Goal: Information Seeking & Learning: Learn about a topic

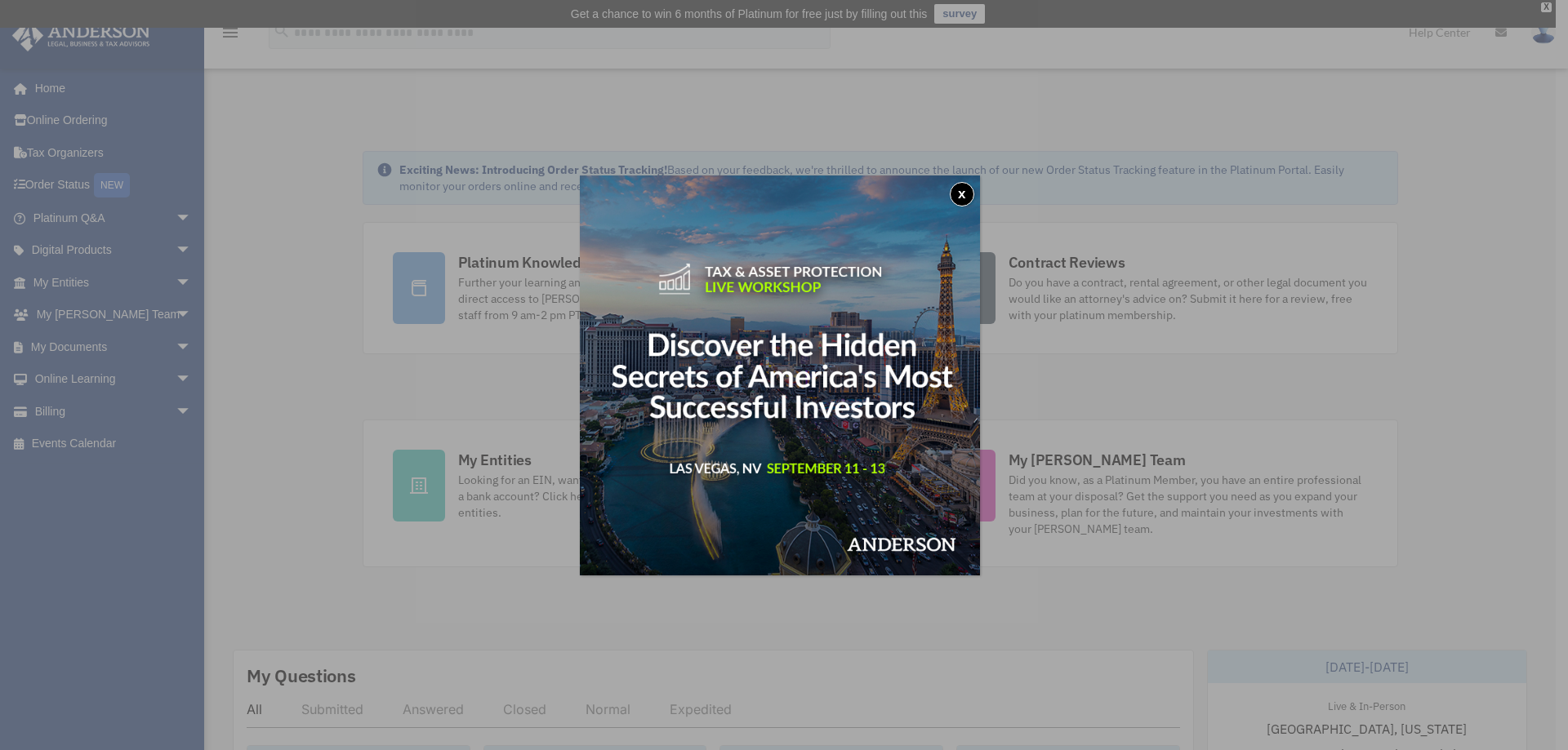
click at [967, 193] on button "x" at bounding box center [961, 194] width 25 height 25
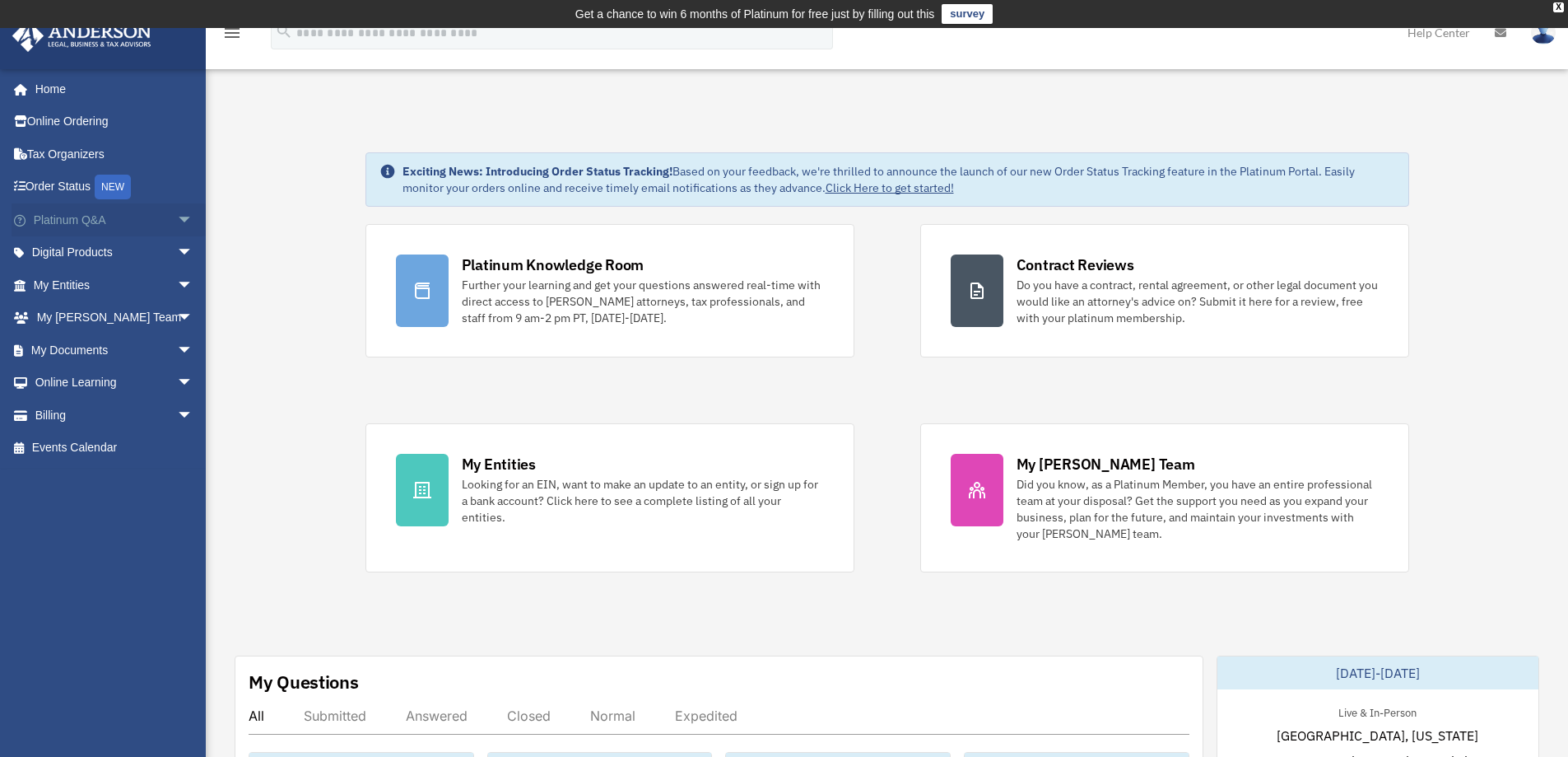
click at [177, 210] on span "arrow_drop_down" at bounding box center [193, 221] width 33 height 34
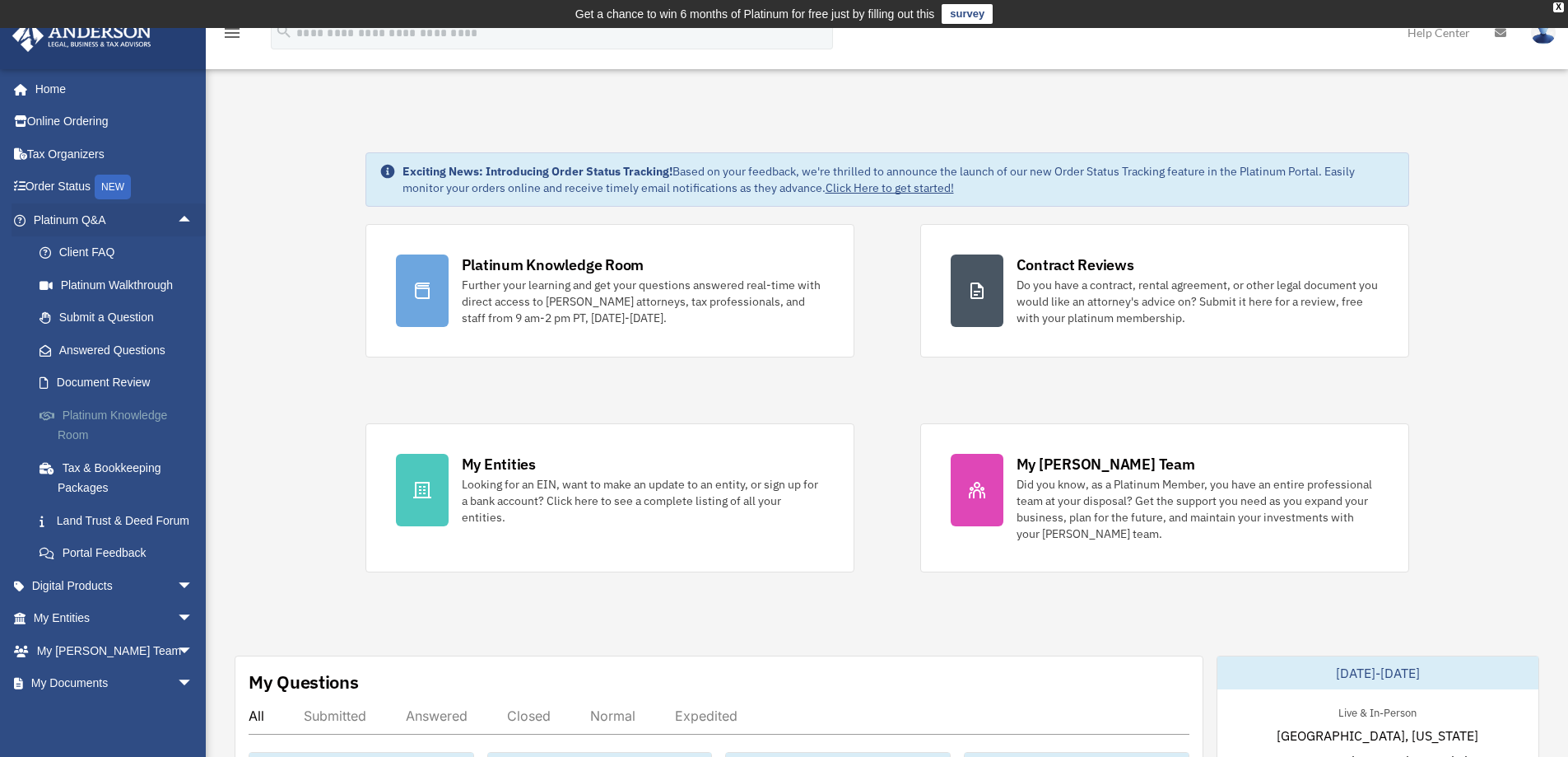
click at [136, 423] on link "Platinum Knowledge Room" at bounding box center [120, 424] width 195 height 53
click at [116, 413] on link "Platinum Knowledge Room" at bounding box center [120, 424] width 195 height 53
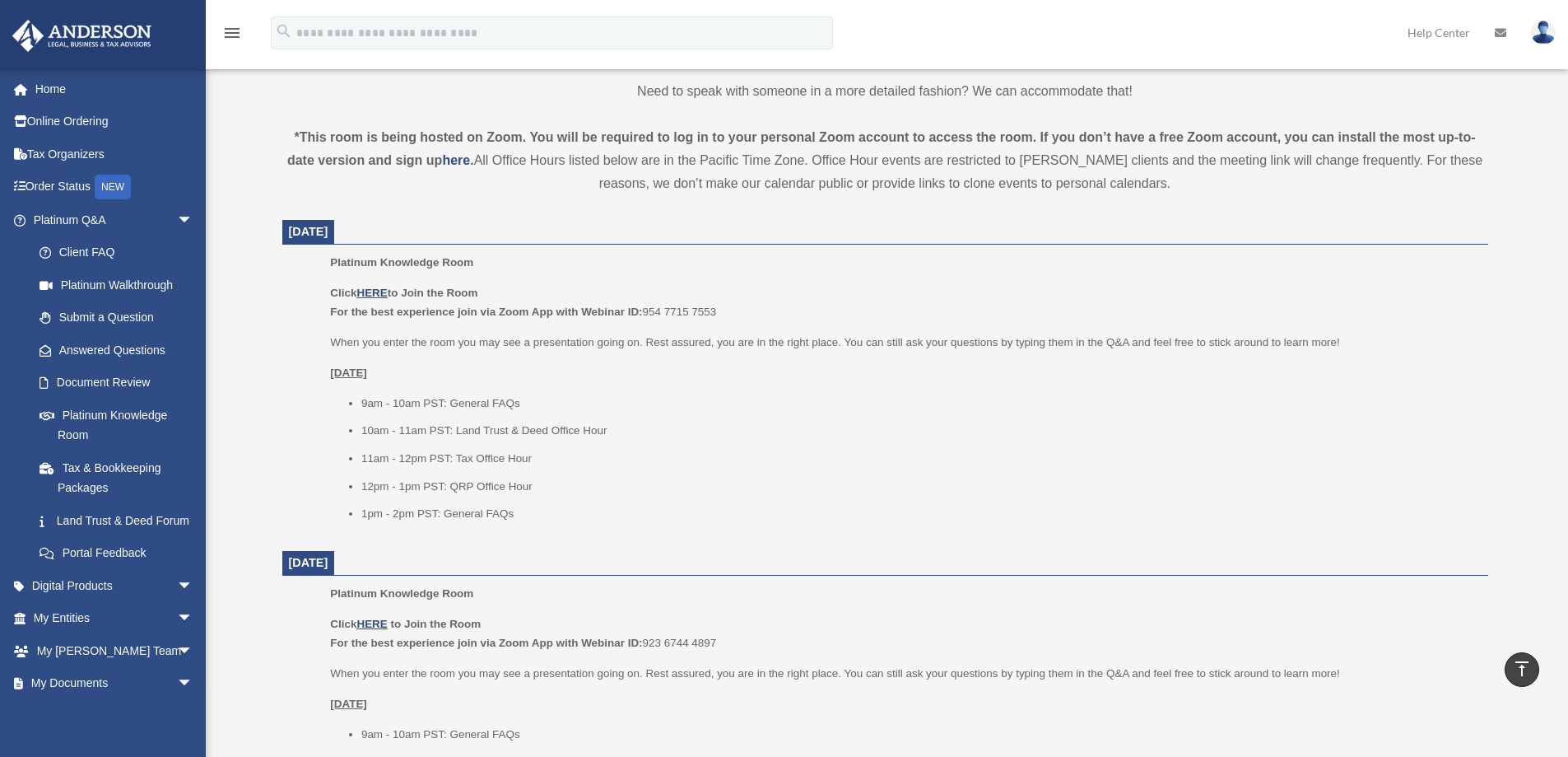
scroll to position [523, 0]
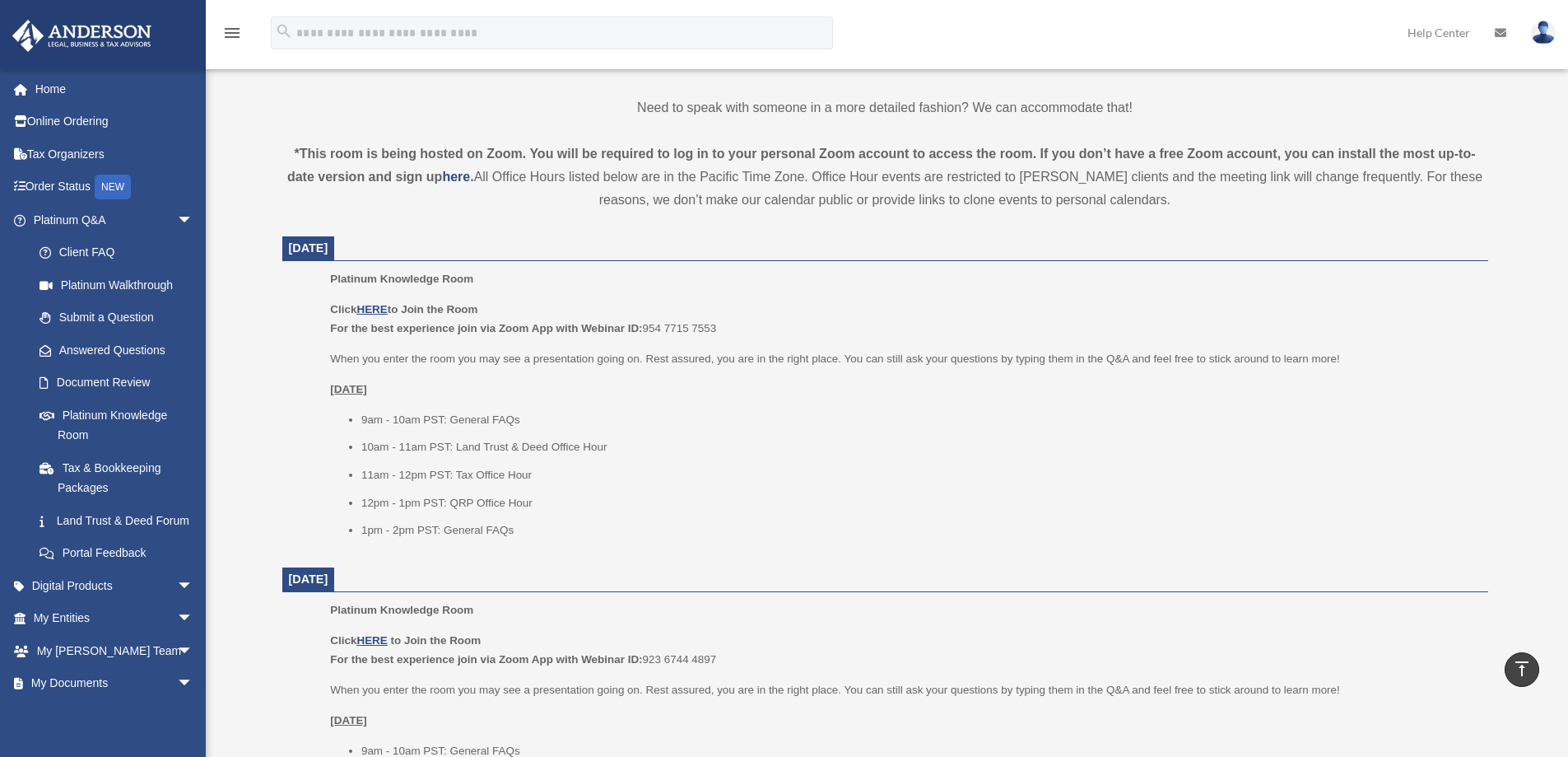
drag, startPoint x: 331, startPoint y: 332, endPoint x: 733, endPoint y: 332, distance: 402.0
click at [733, 332] on p "Click HERE to Join the Room For the best experience join via Zoom App with Webi…" at bounding box center [903, 319] width 1146 height 39
copy p "For the best experience join via Zoom App with Webinar ID: 954 7715 7553"
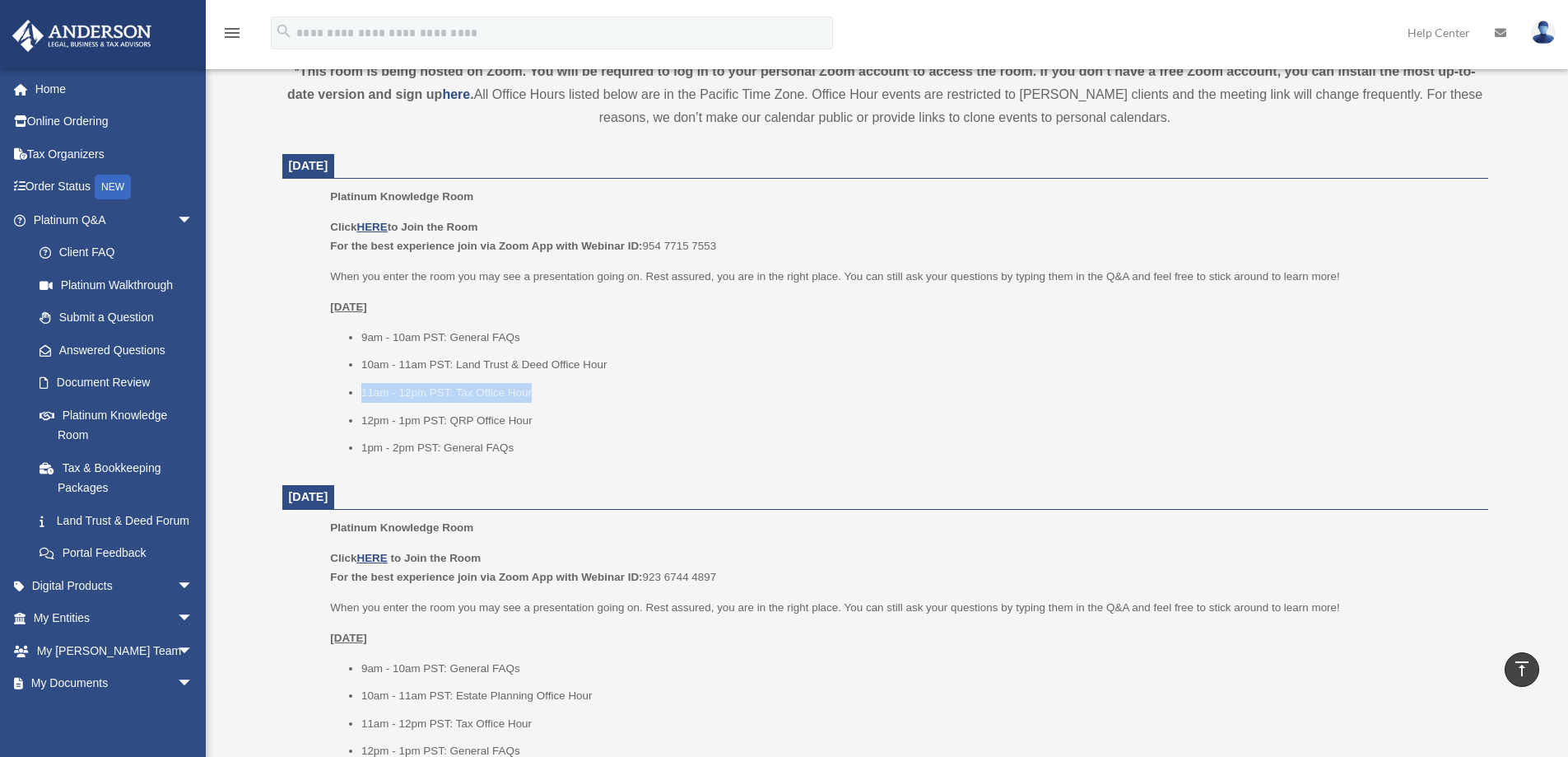
drag, startPoint x: 551, startPoint y: 382, endPoint x: 345, endPoint y: 381, distance: 206.0
click at [345, 381] on ul "9am - 10am PST: General FAQs 10am - 11am PST: Land Trust & Deed Office Hour 11a…" at bounding box center [903, 392] width 1146 height 130
copy li "11am - 12pm PST: Tax Office Hour"
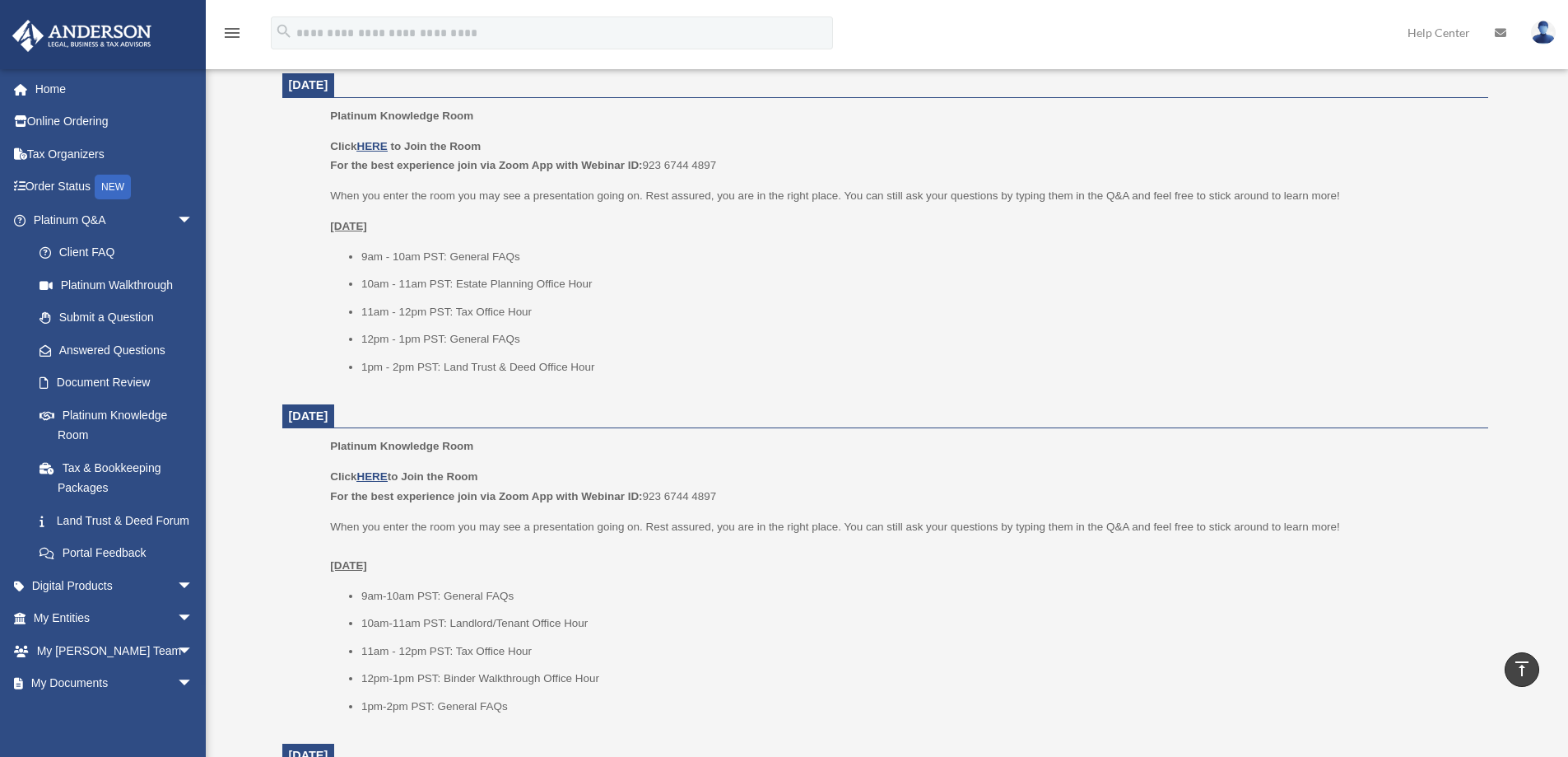
scroll to position [770, 0]
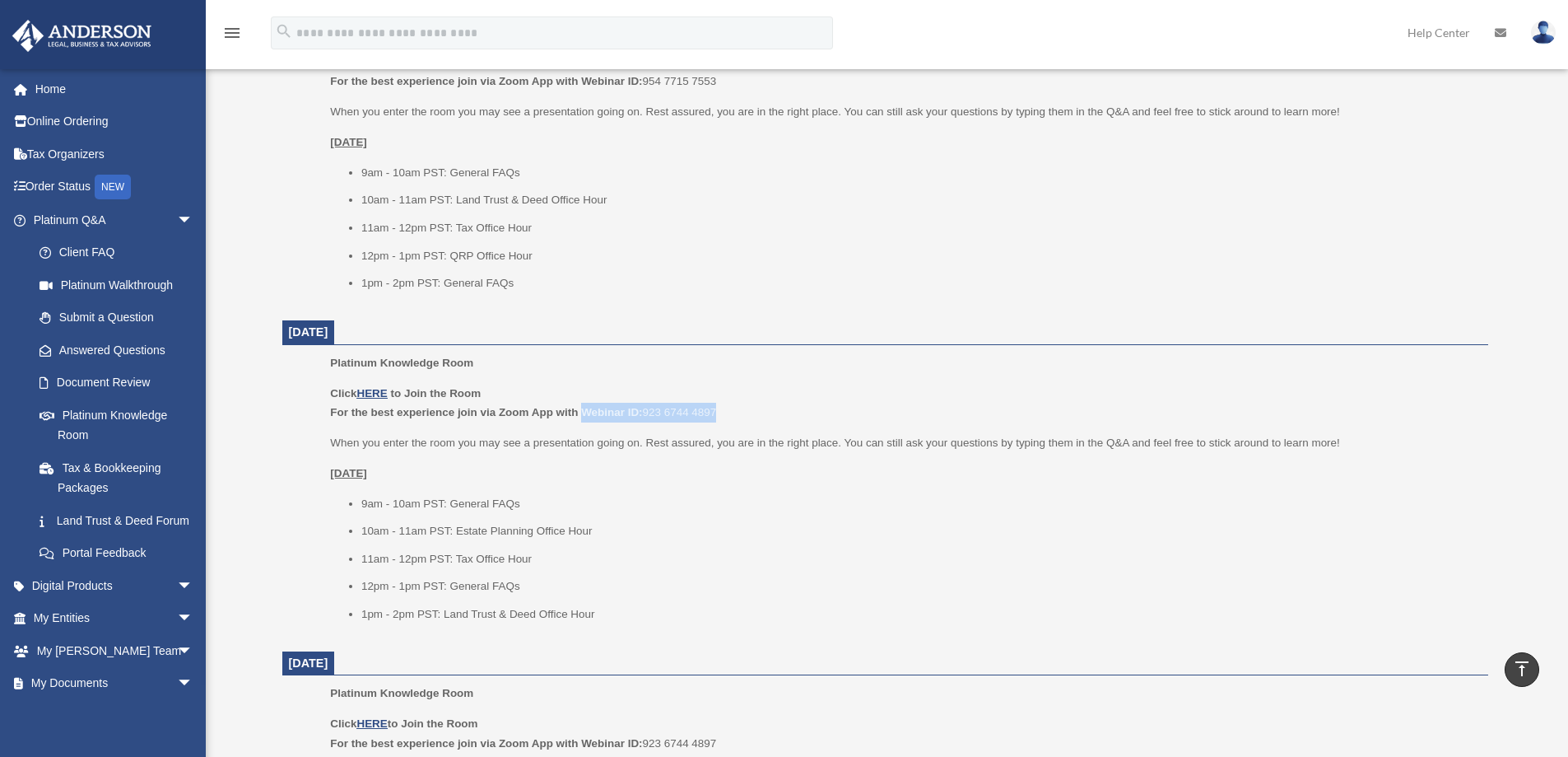
drag, startPoint x: 726, startPoint y: 405, endPoint x: 582, endPoint y: 406, distance: 144.0
click at [582, 406] on p "Click HERE to Join the Room For the best experience join via Zoom App with Webi…" at bounding box center [903, 402] width 1146 height 39
copy p "Webinar ID: 923 6744 4897"
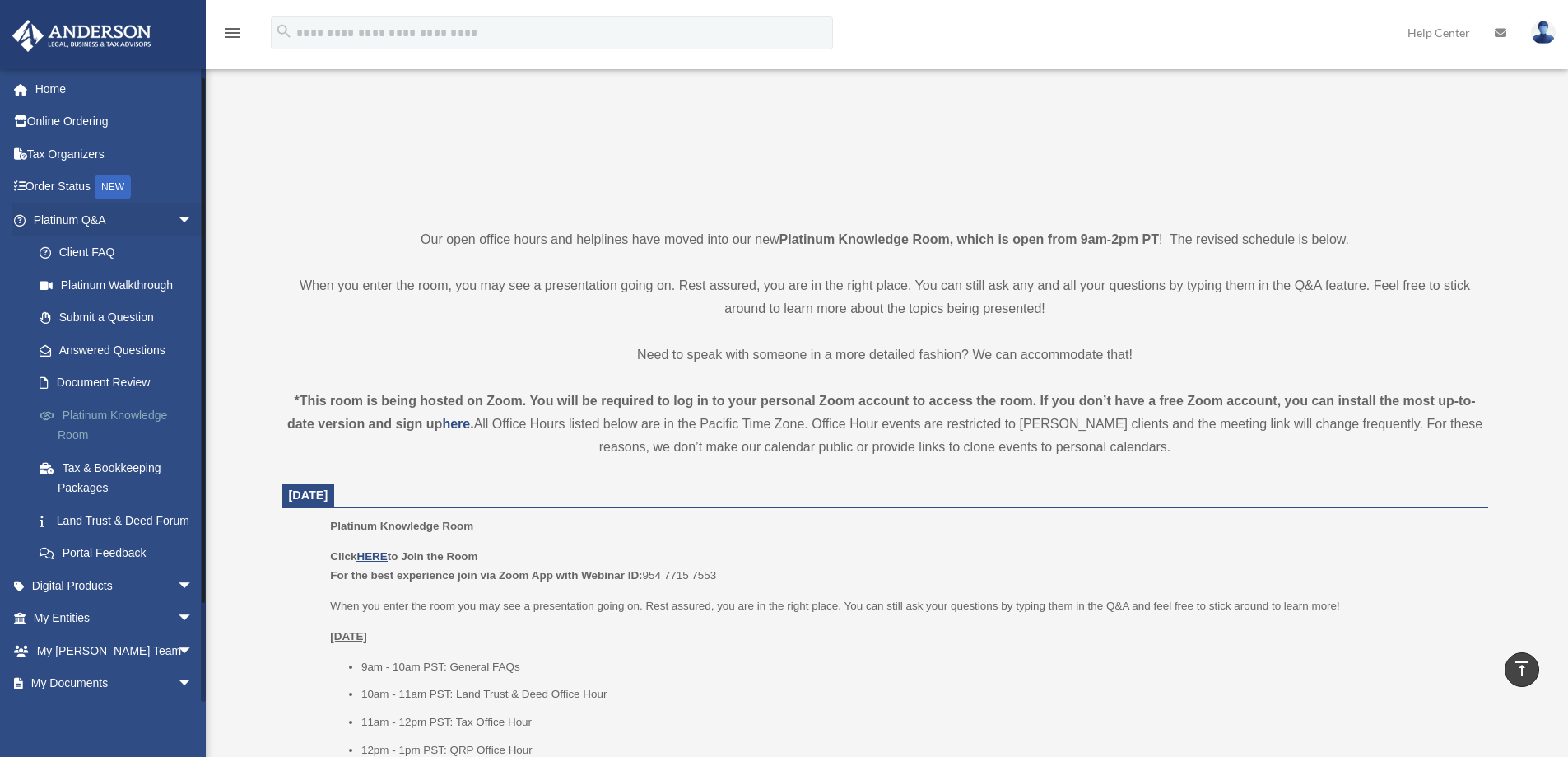
scroll to position [82, 0]
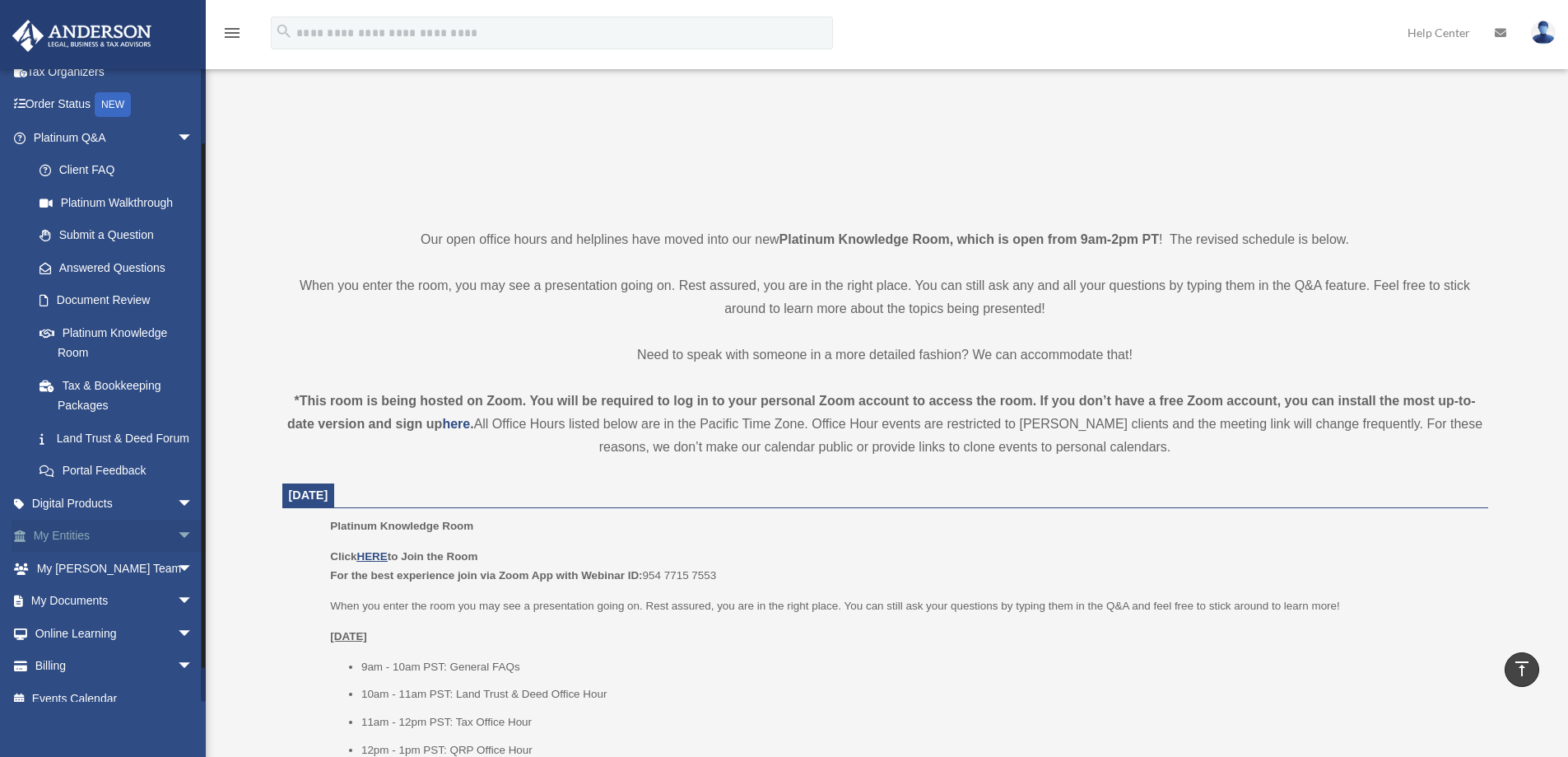
click at [180, 553] on span "arrow_drop_down" at bounding box center [193, 536] width 33 height 34
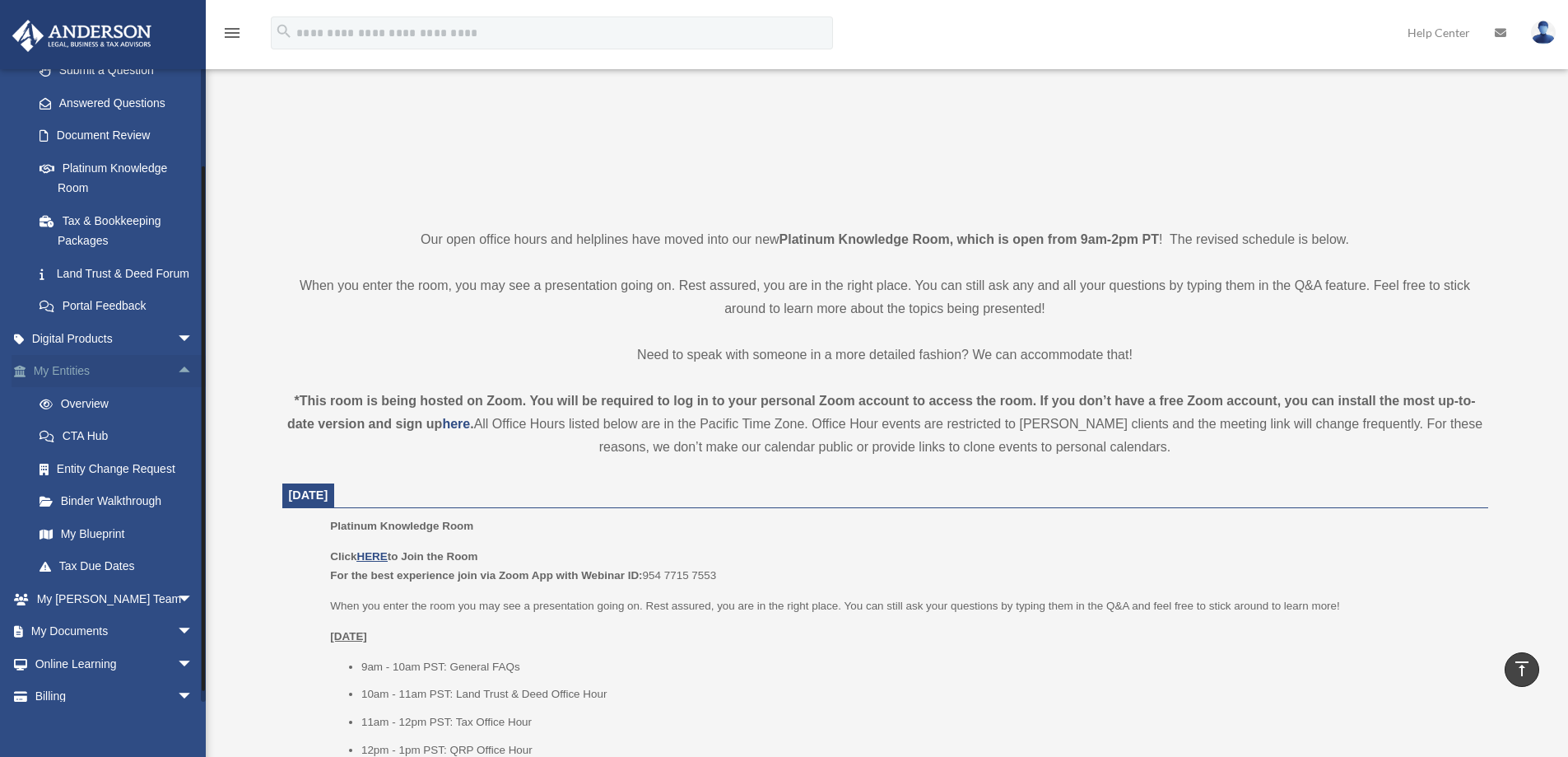
scroll to position [315, 0]
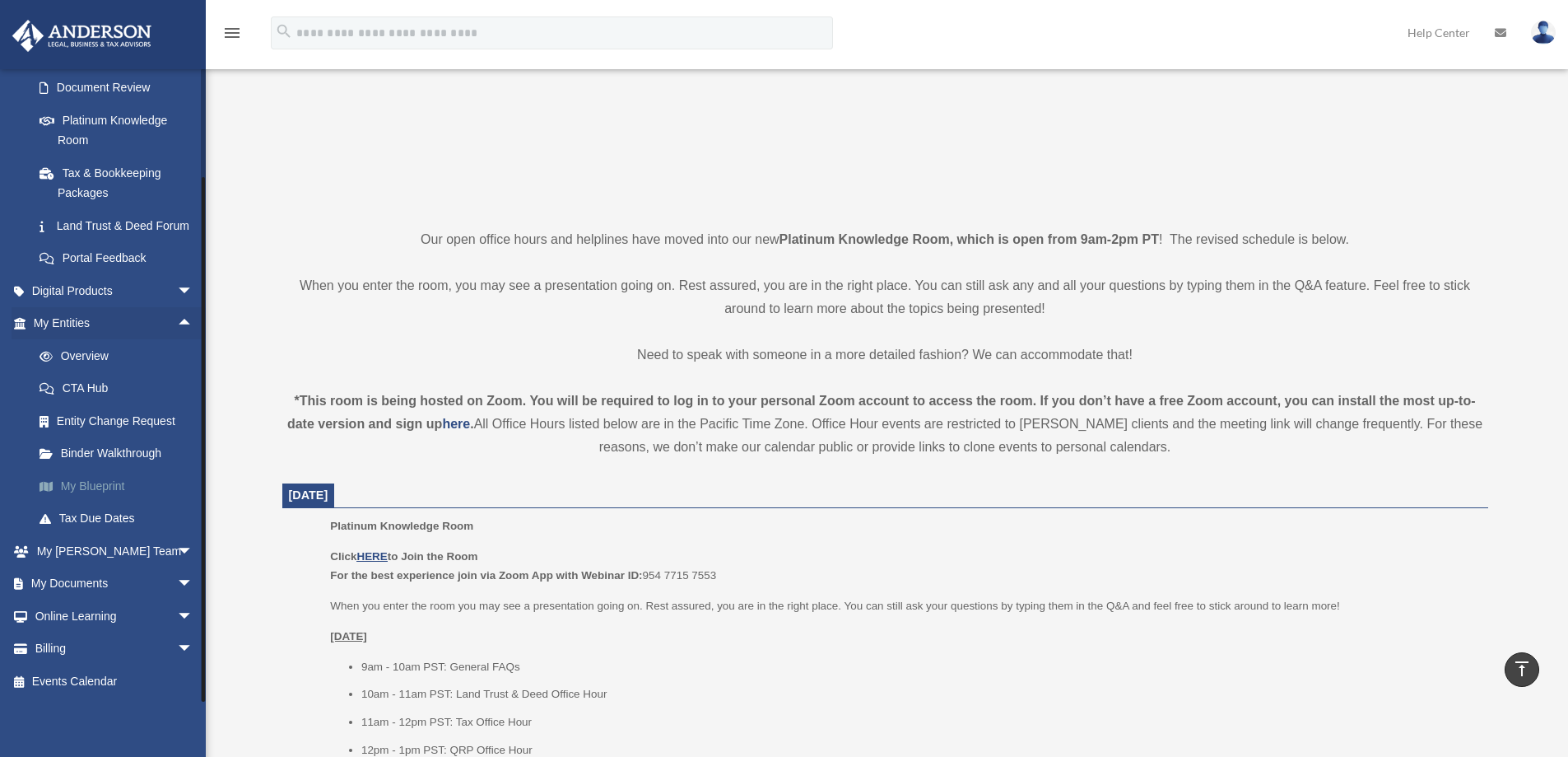
click at [70, 482] on link "My Blueprint" at bounding box center [120, 485] width 195 height 33
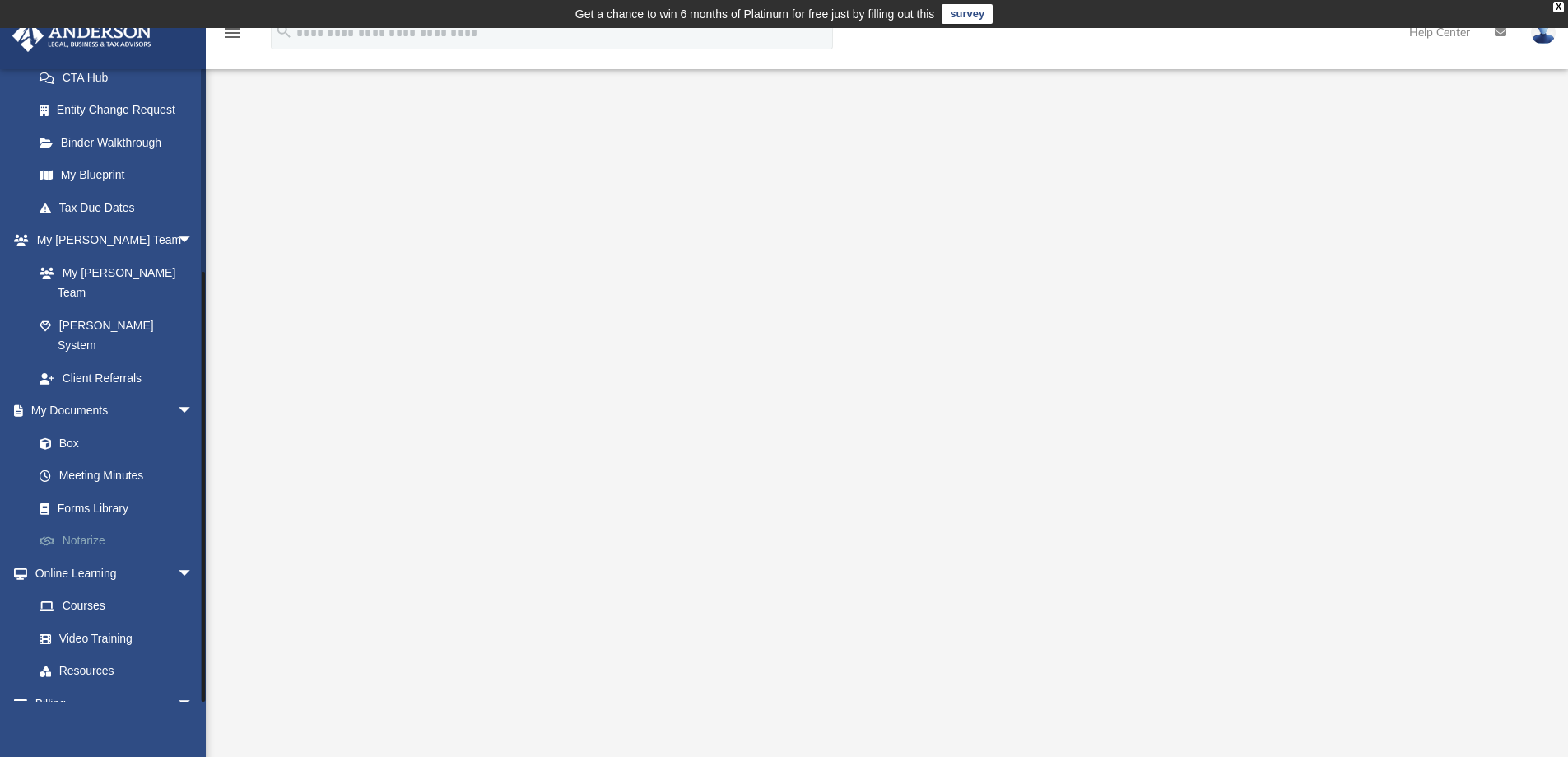
scroll to position [287, 0]
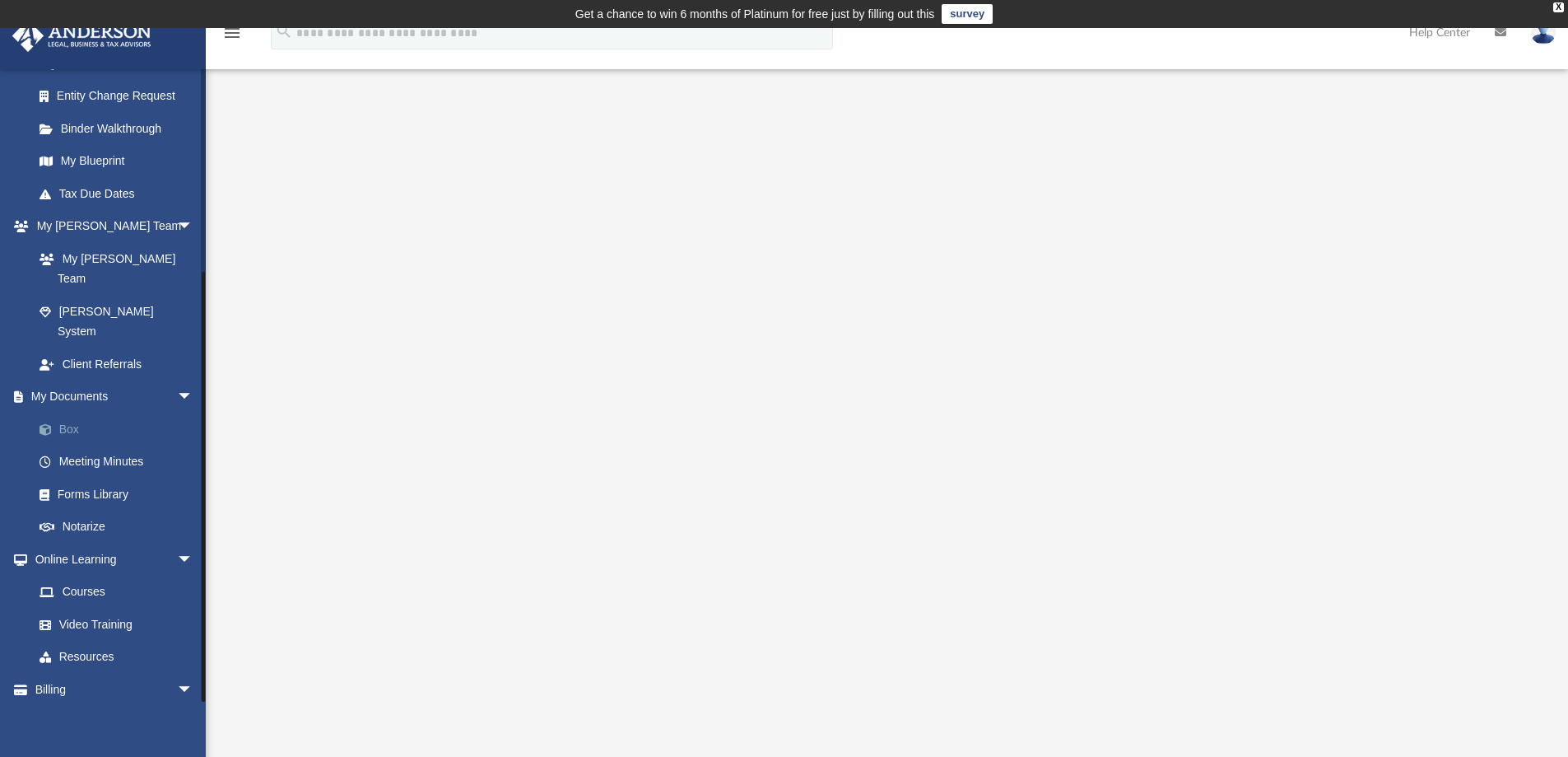
click at [70, 412] on link "Box" at bounding box center [120, 428] width 195 height 33
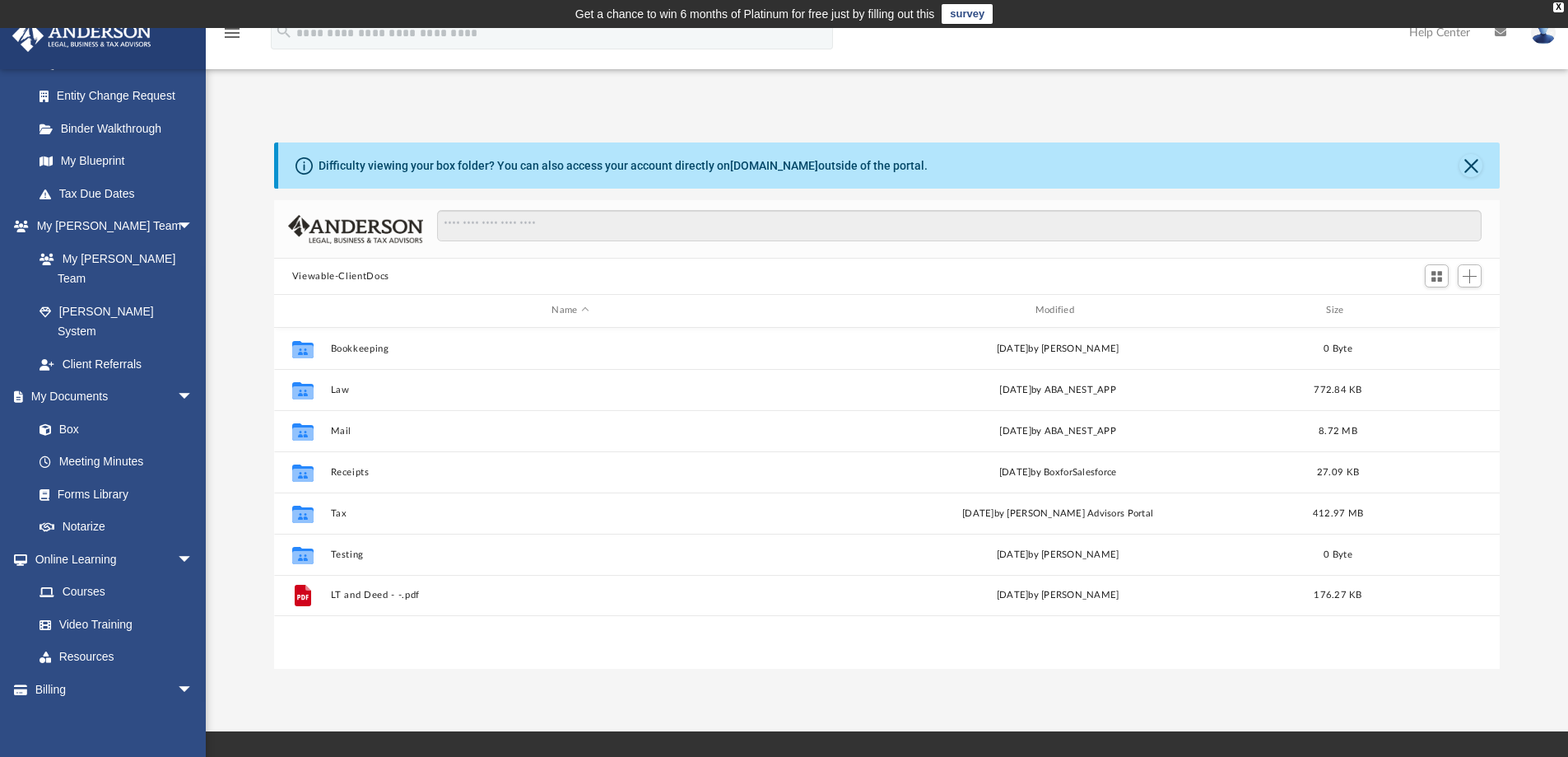
scroll to position [13, 13]
